Goal: Navigation & Orientation: Find specific page/section

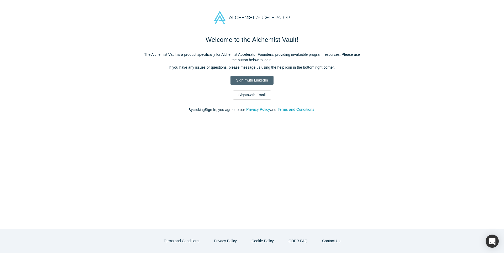
click at [252, 80] on link "Sign In with LinkedIn" at bounding box center [251, 80] width 43 height 9
